Goal: Check status

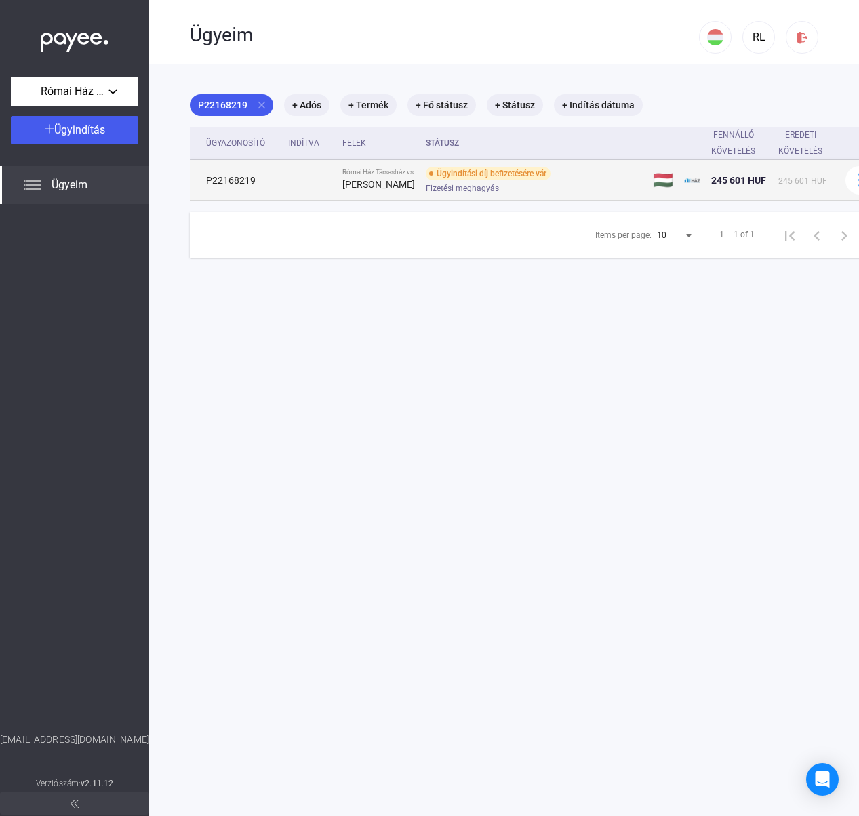
click at [440, 197] on span "Fizetési meghagyás" at bounding box center [462, 188] width 73 height 16
